Goal: Task Accomplishment & Management: Use online tool/utility

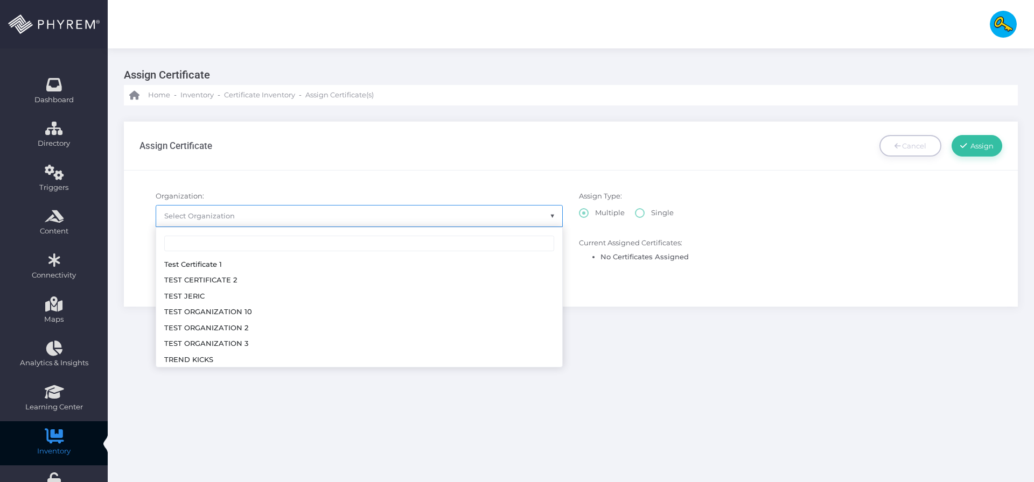
scroll to position [305, 0]
click at [614, 135] on div "Assign Certificate Cancel Assign" at bounding box center [570, 146] width 863 height 48
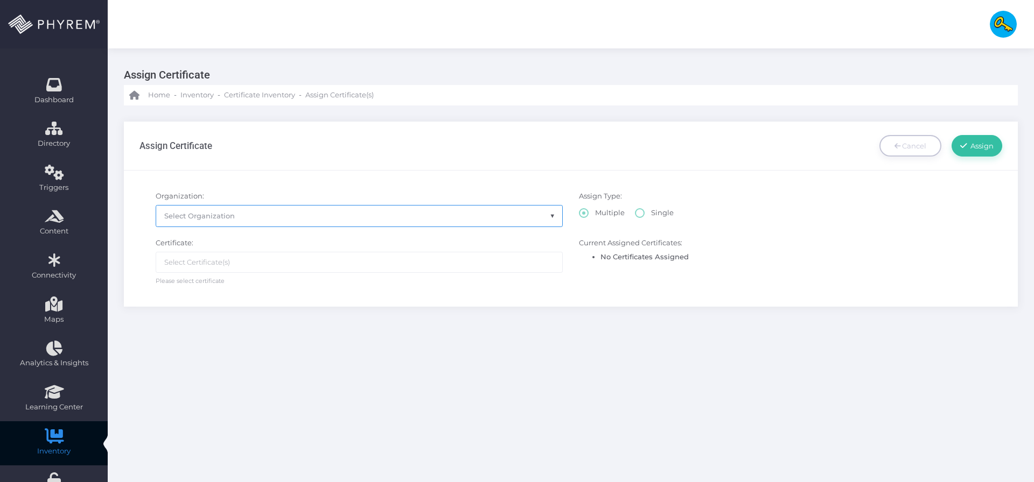
click at [484, 216] on span "Select Organization" at bounding box center [359, 216] width 406 height 20
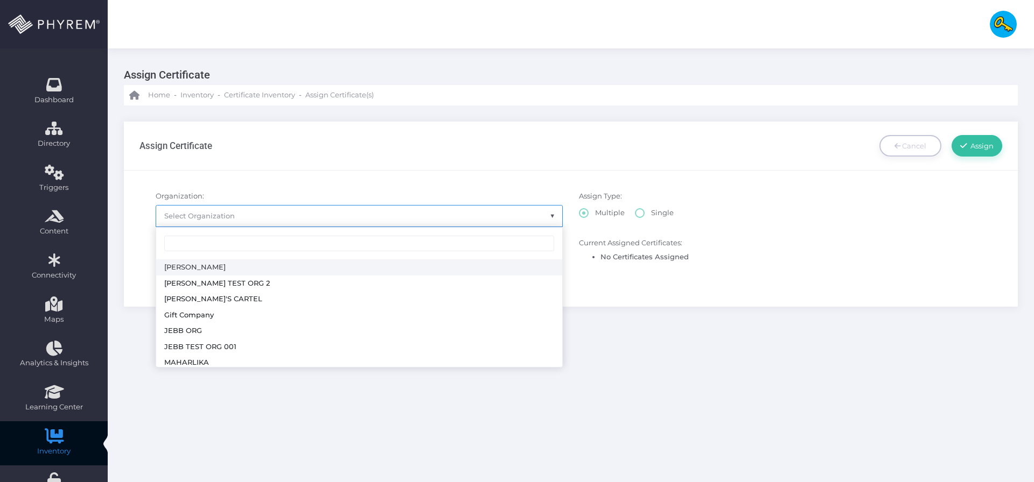
click at [561, 125] on div "Assign Certificate Cancel Assign" at bounding box center [570, 146] width 863 height 48
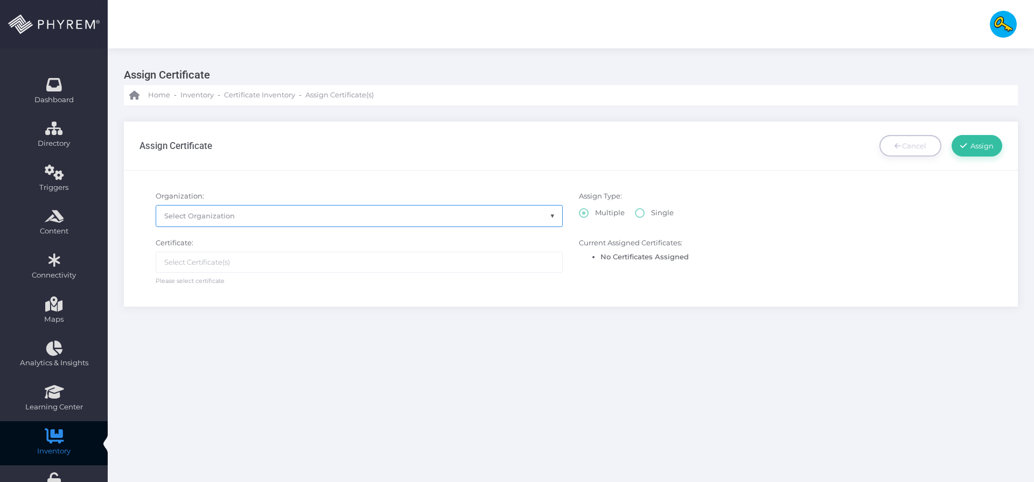
click at [502, 214] on span "Select Organization" at bounding box center [359, 216] width 406 height 20
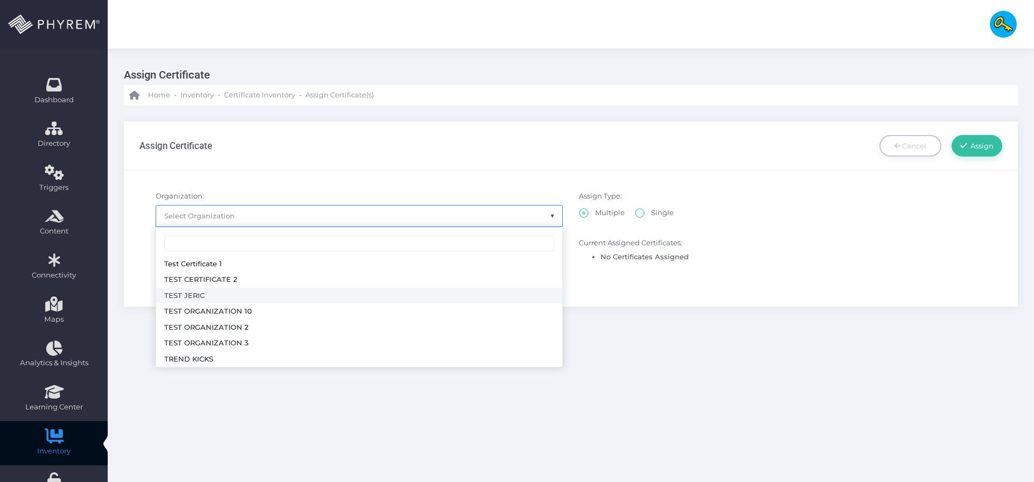
scroll to position [0, 0]
radio input "true"
select select "161"
select select
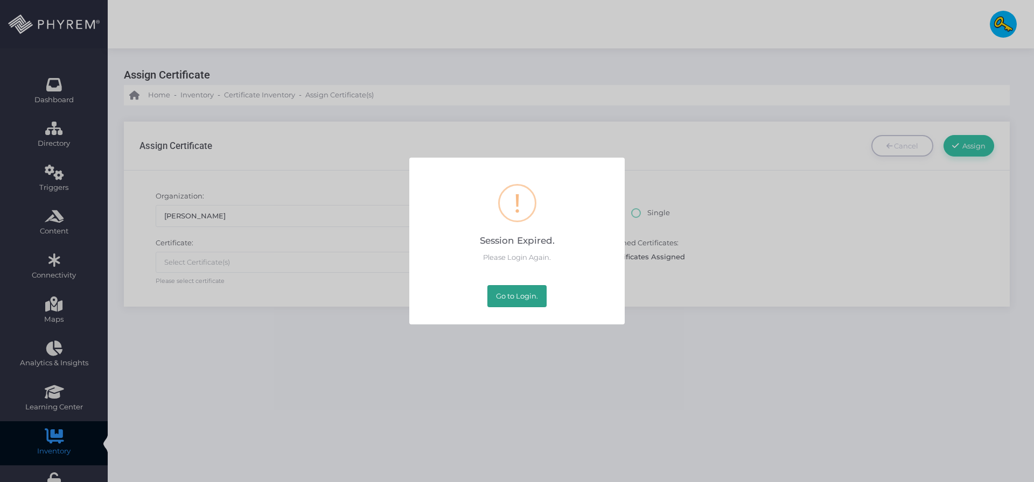
click at [502, 290] on button "Go to Login." at bounding box center [516, 296] width 59 height 22
